Goal: Register for event/course

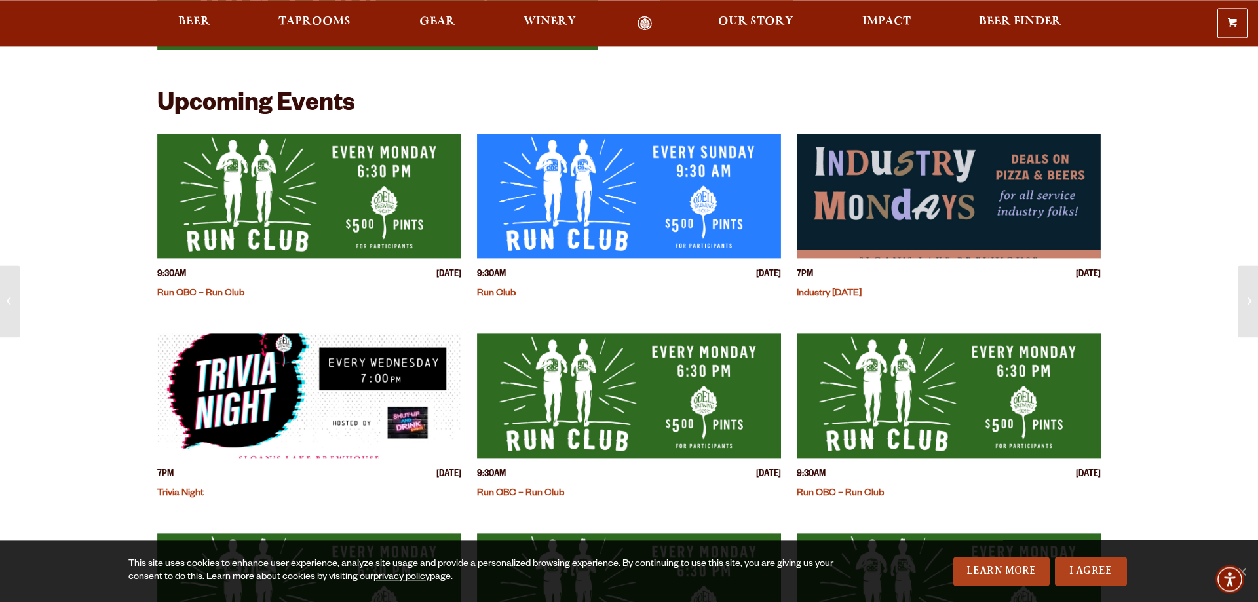
scroll to position [267, 0]
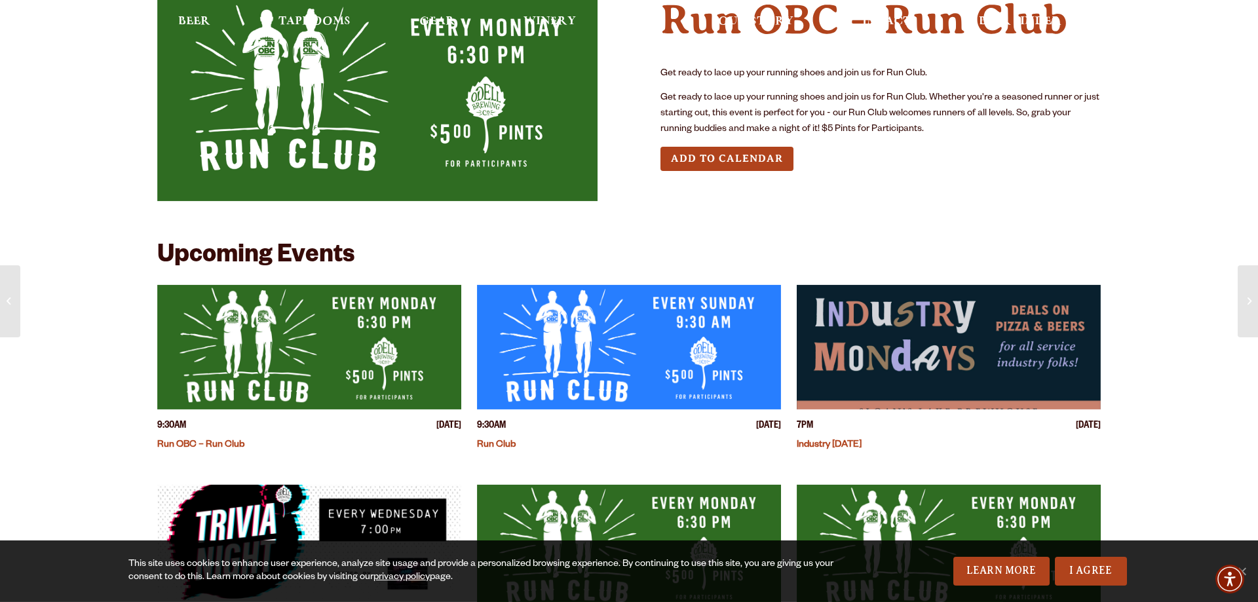
scroll to position [0, 0]
